Goal: Task Accomplishment & Management: Use online tool/utility

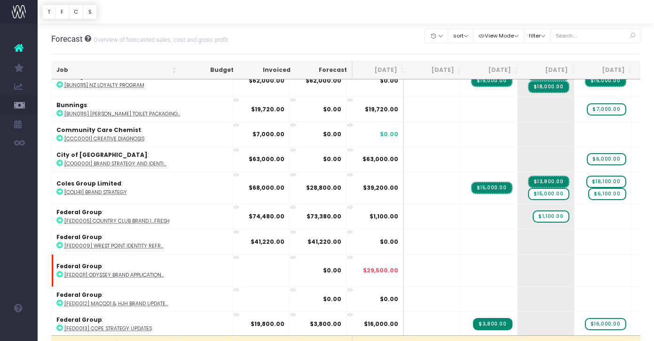
scroll to position [663, 0]
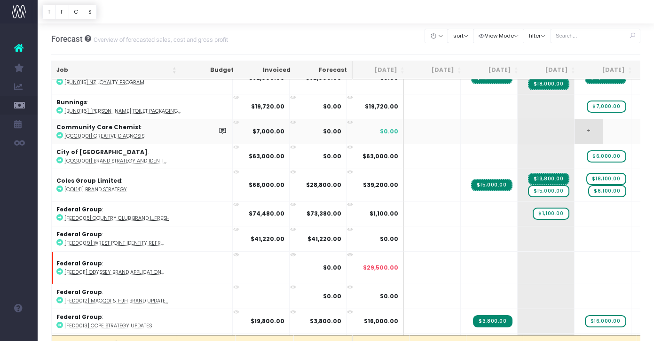
click at [555, 126] on span "+" at bounding box center [589, 131] width 28 height 24
click at [555, 128] on span "+" at bounding box center [589, 131] width 28 height 24
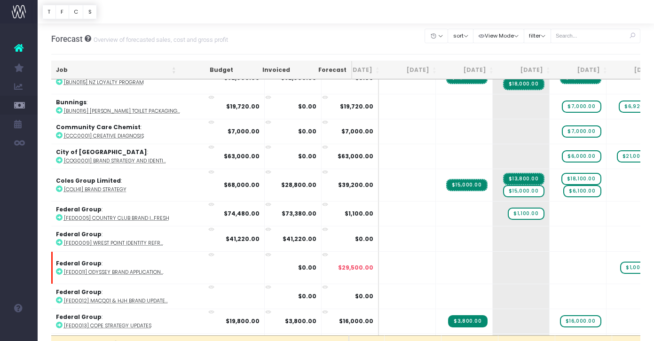
scroll to position [0, 27]
